Goal: Task Accomplishment & Management: Manage account settings

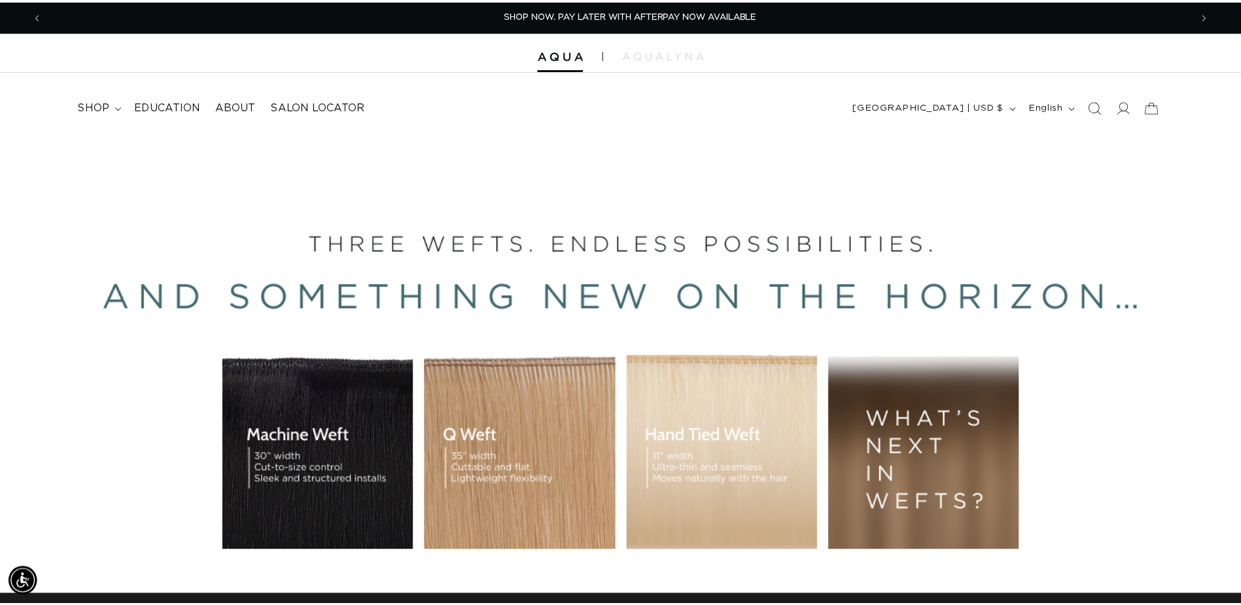
scroll to position [0, 1158]
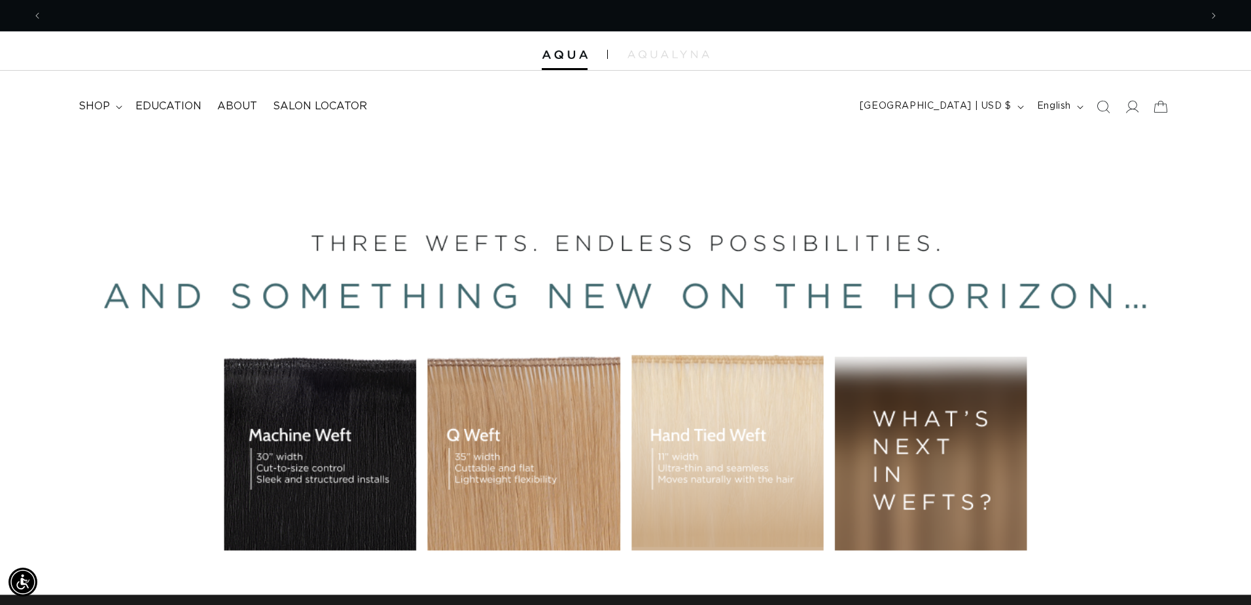
click at [1127, 105] on div "Close dialog UNLOCK 10% OFF YOUR FIRST ORDER! Join our Pro List to be the first…" at bounding box center [625, 302] width 1251 height 605
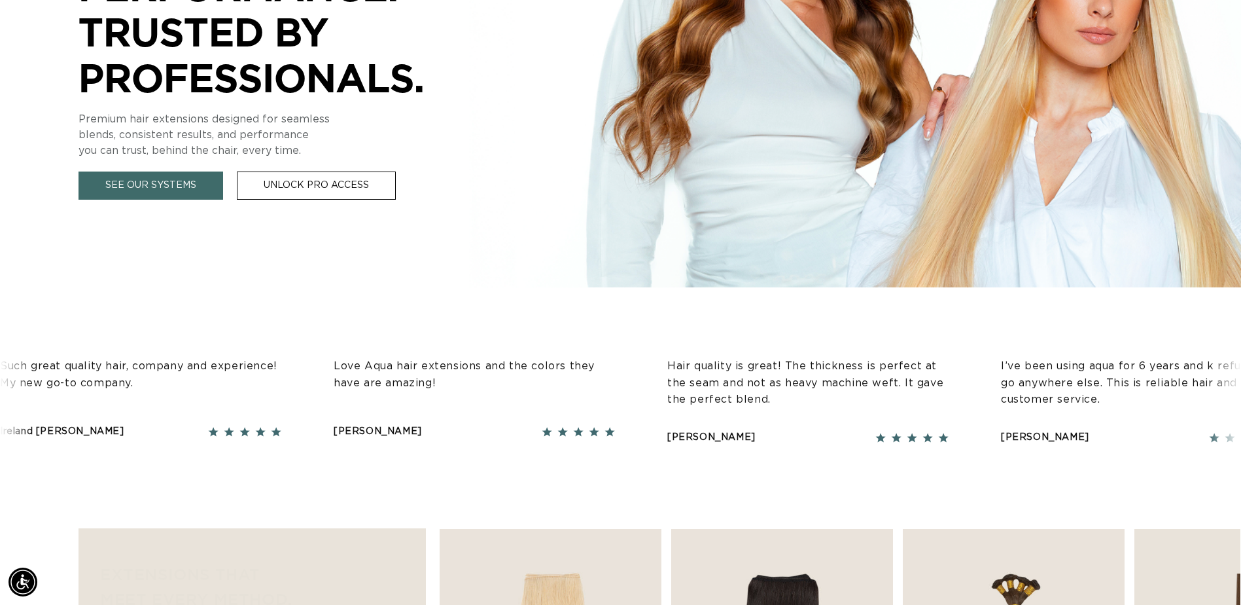
scroll to position [393, 0]
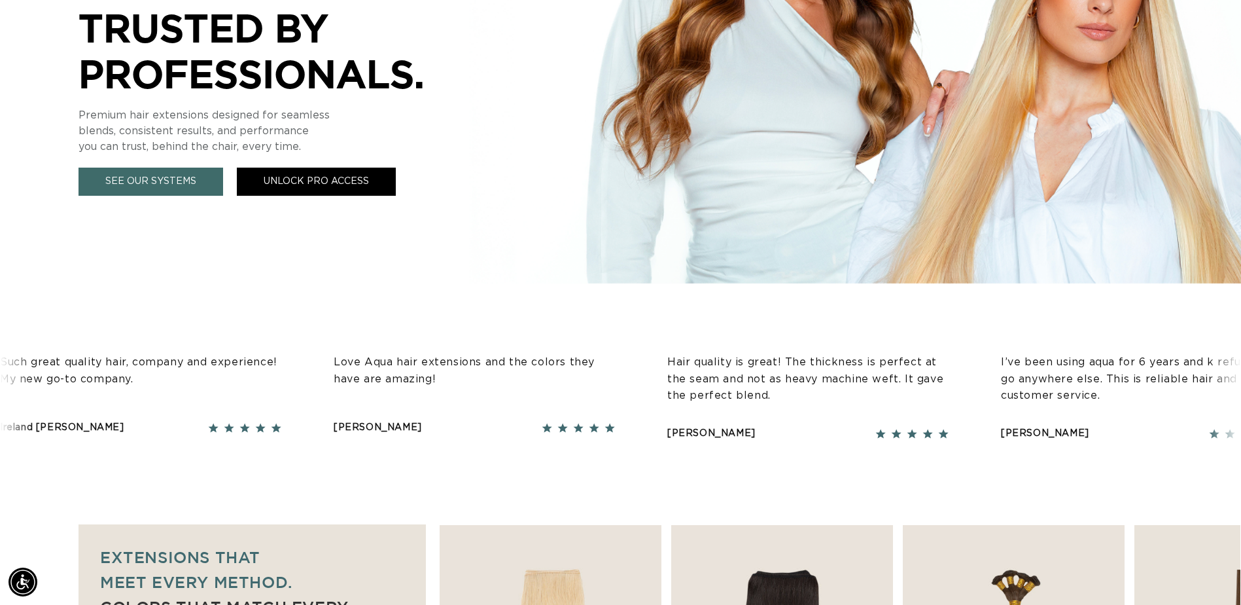
click at [323, 181] on link "Unlock Pro Access" at bounding box center [316, 182] width 159 height 28
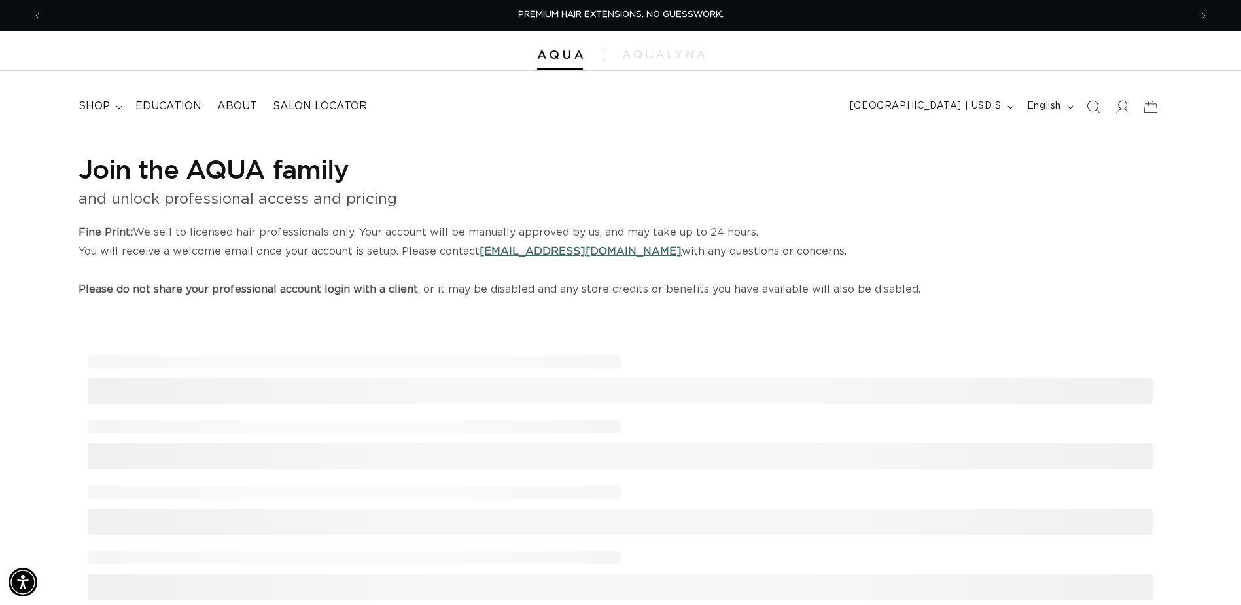
select select "US"
select select "[GEOGRAPHIC_DATA]"
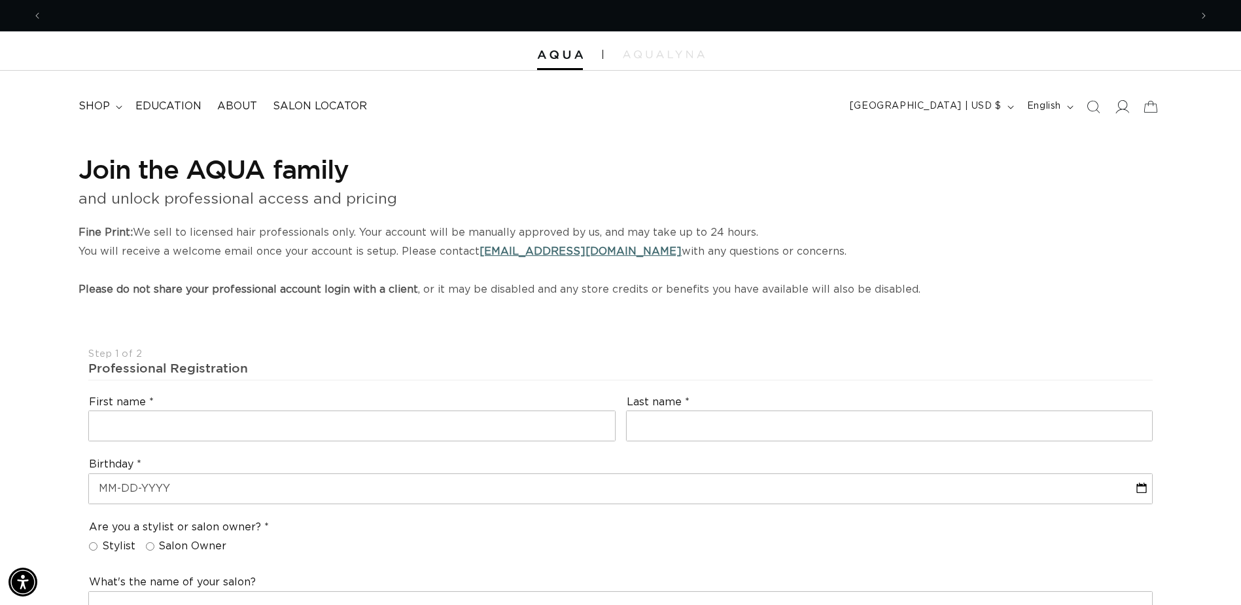
scroll to position [0, 1148]
click at [1121, 105] on icon at bounding box center [1122, 106] width 14 height 14
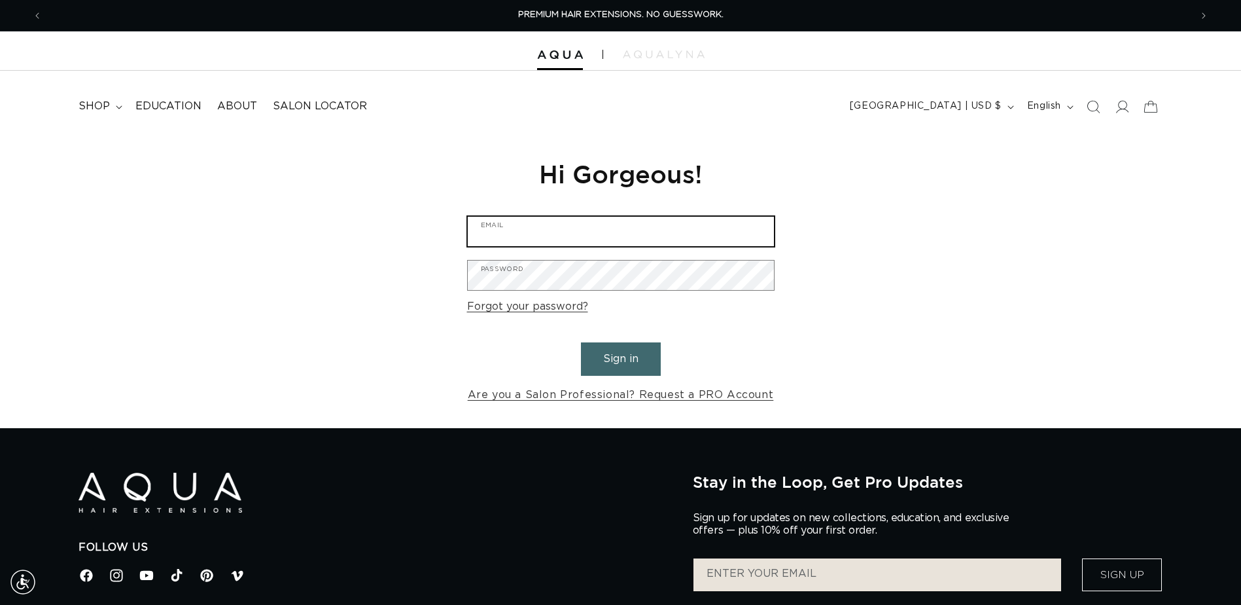
click at [541, 243] on input "Email" at bounding box center [621, 231] width 306 height 29
type input "shari@bravosalonspa.com"
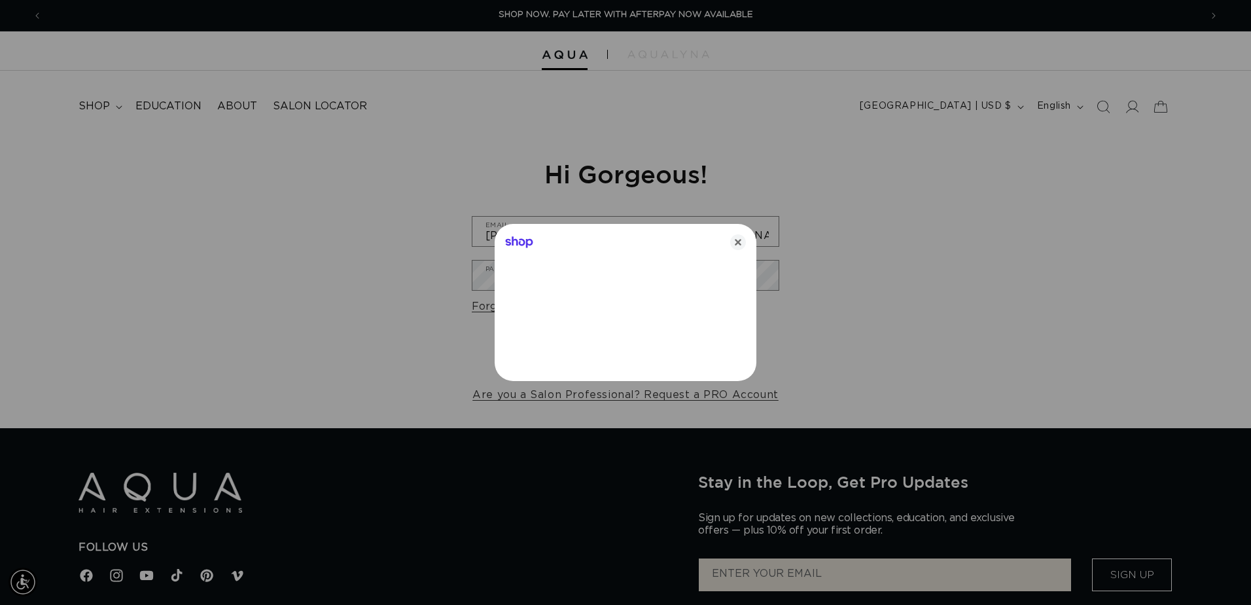
drag, startPoint x: 743, startPoint y: 239, endPoint x: 699, endPoint y: 253, distance: 45.9
click at [743, 239] on icon "Close" at bounding box center [738, 242] width 16 height 16
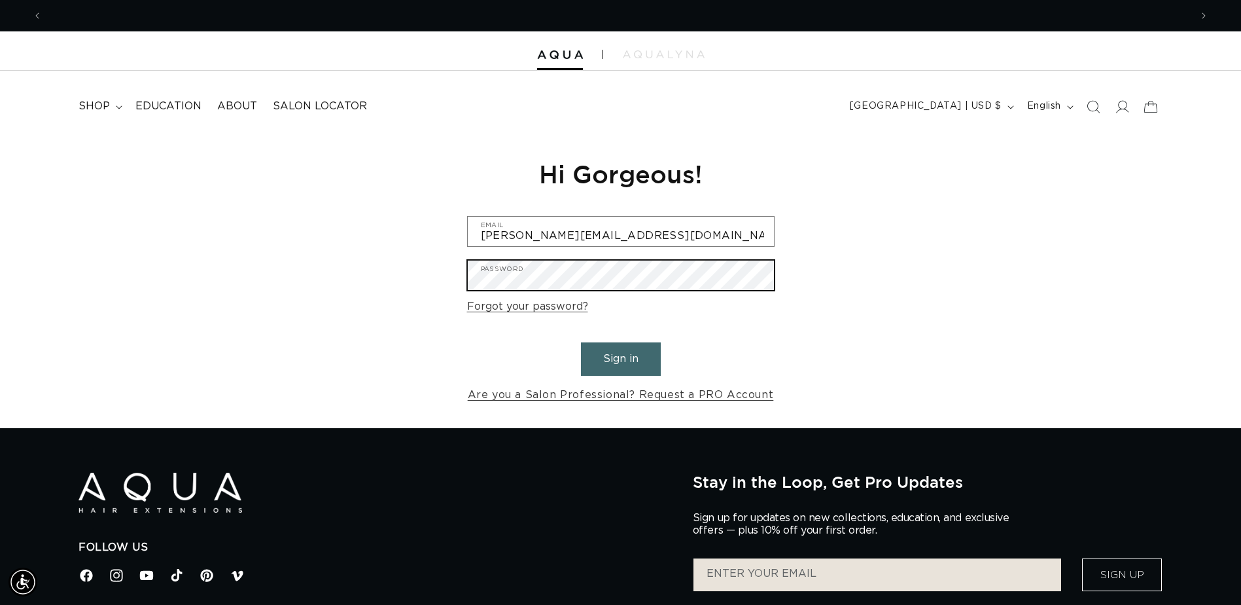
scroll to position [0, 2297]
click at [581, 342] on button "Sign in" at bounding box center [621, 358] width 80 height 33
